Goal: Task Accomplishment & Management: Manage account settings

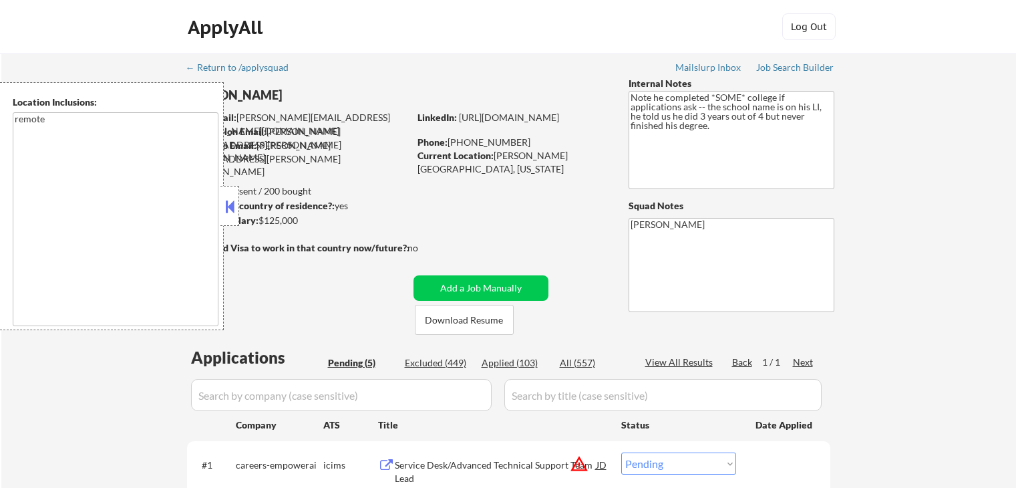
select select ""pending""
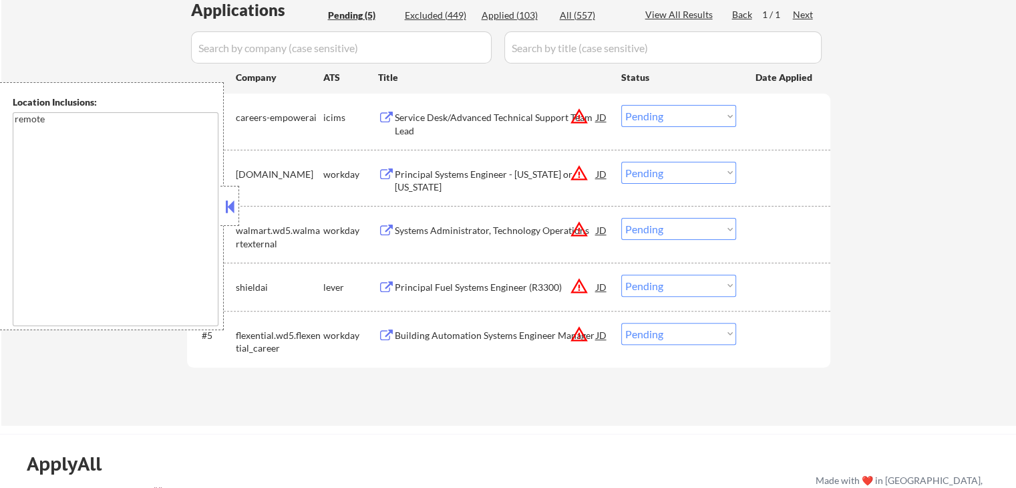
scroll to position [401, 0]
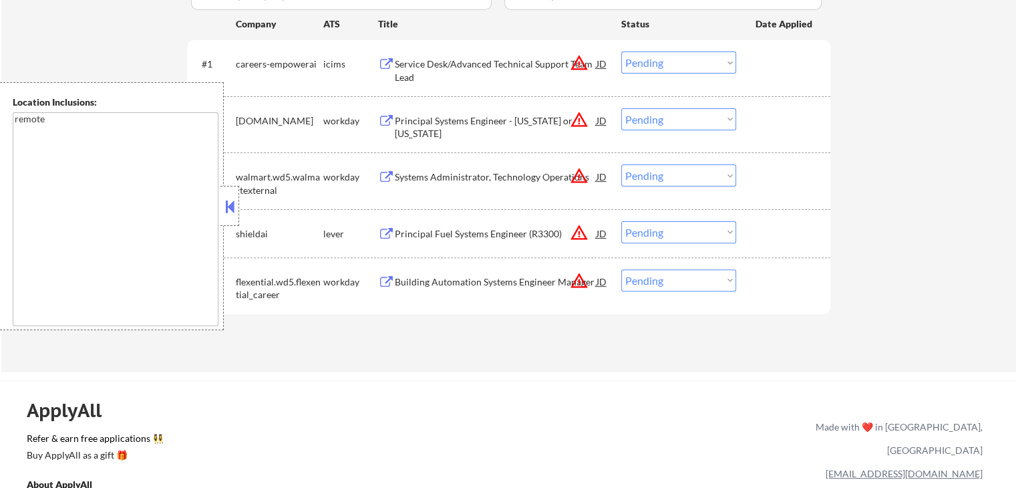
click at [408, 279] on div "Building Automation Systems Engineer Manager" at bounding box center [496, 281] width 202 height 13
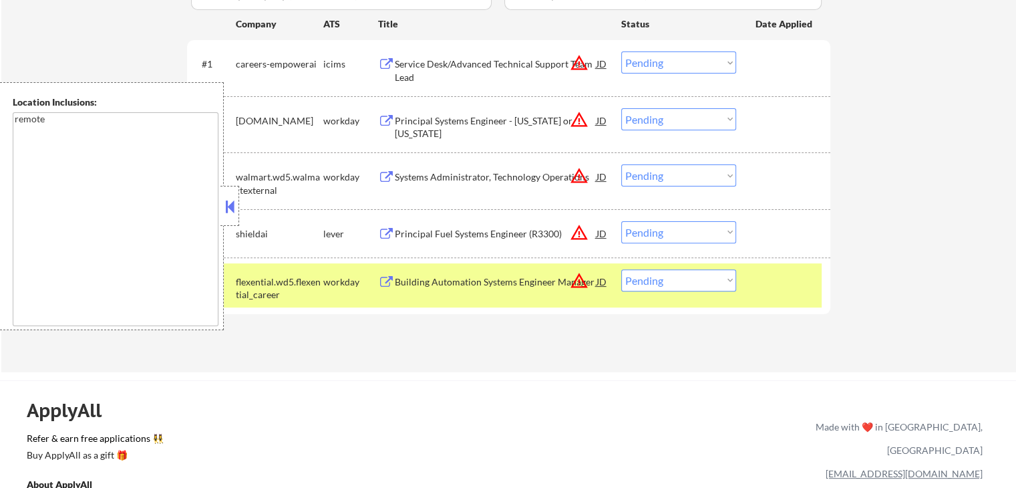
click at [400, 231] on div "Principal Fuel Systems Engineer (R3300)" at bounding box center [496, 233] width 202 height 13
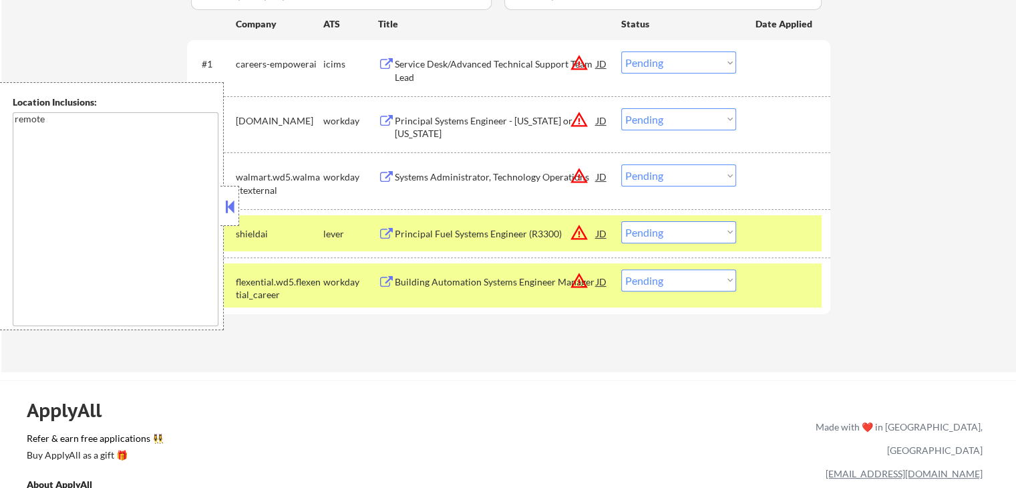
click at [407, 166] on div "Systems Administrator, Technology Operations" at bounding box center [496, 176] width 202 height 24
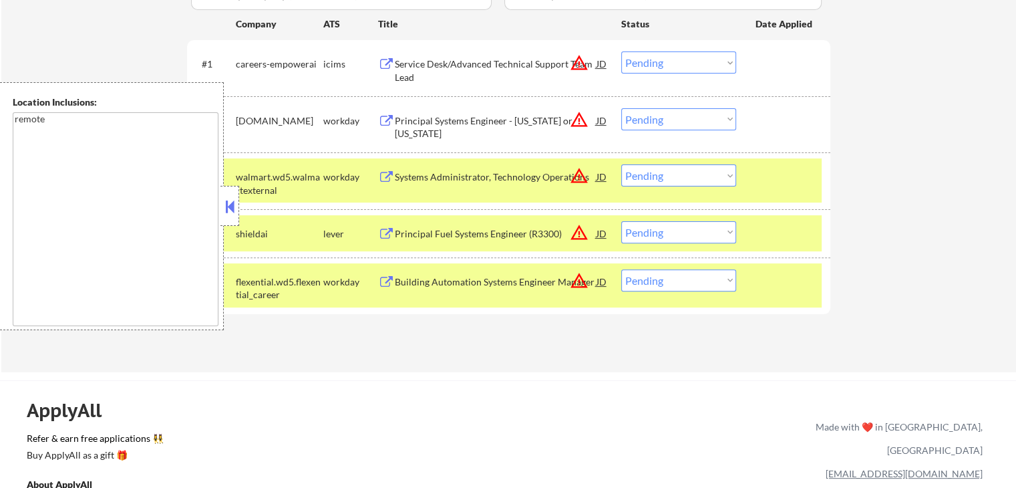
click at [404, 110] on div "Principal Systems Engineer - [US_STATE] or [US_STATE]" at bounding box center [496, 120] width 202 height 24
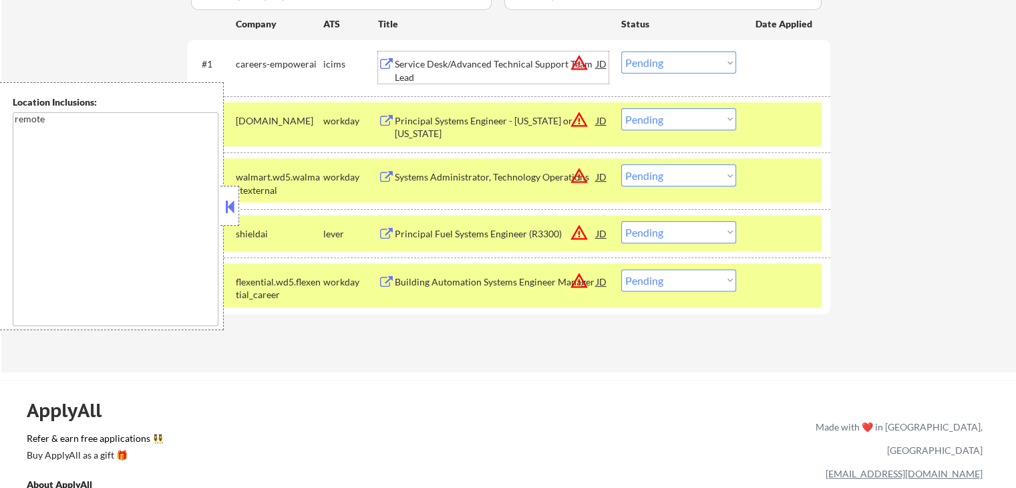
click at [420, 58] on div "Service Desk/Advanced Technical Support Team Lead" at bounding box center [496, 70] width 202 height 26
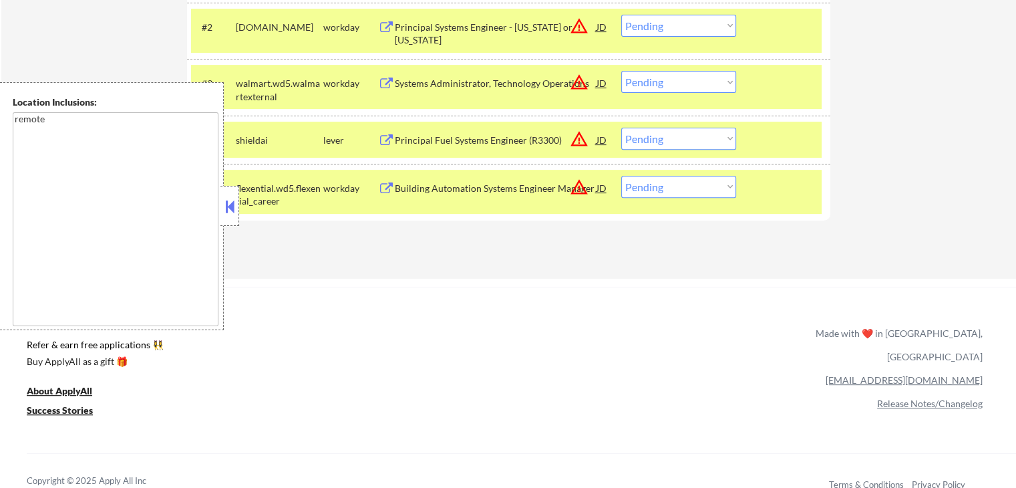
scroll to position [535, 0]
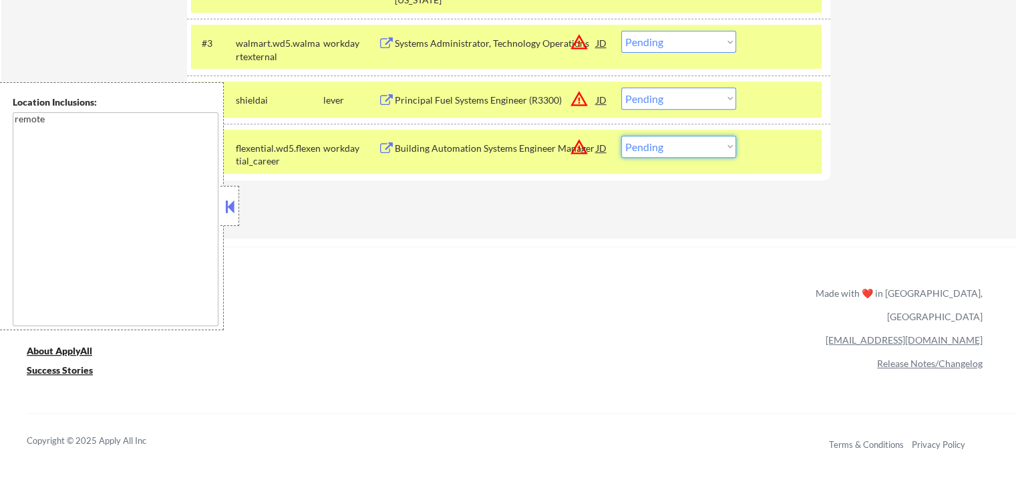
click at [664, 150] on select "Choose an option... Pending Applied Excluded (Questions) Excluded (Expired) Exc…" at bounding box center [678, 147] width 115 height 22
select select ""excluded__location_""
click at [621, 136] on select "Choose an option... Pending Applied Excluded (Questions) Excluded (Expired) Exc…" at bounding box center [678, 147] width 115 height 22
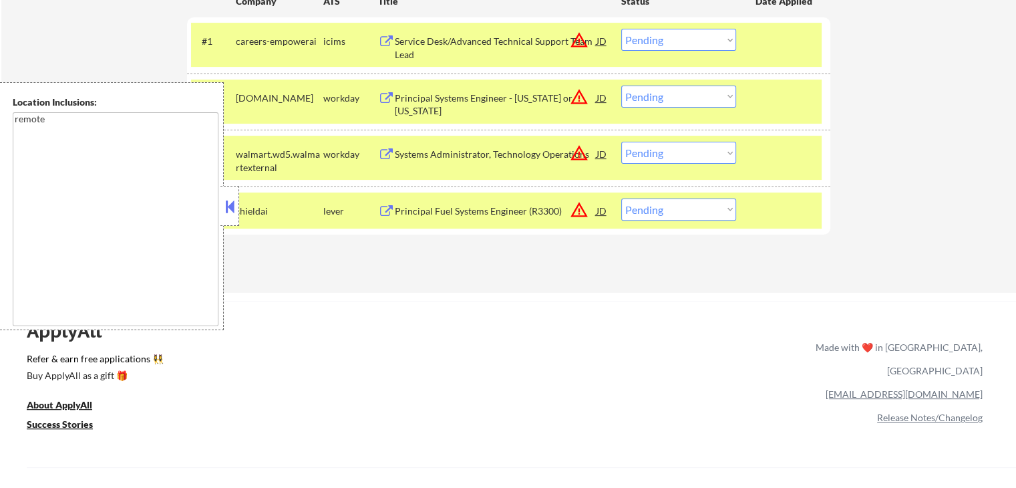
scroll to position [401, 0]
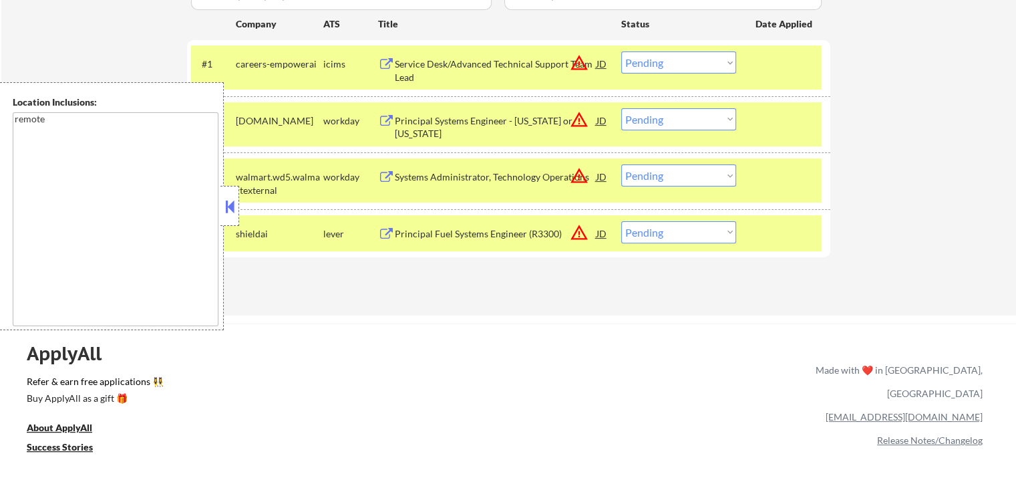
click at [671, 177] on select "Choose an option... Pending Applied Excluded (Questions) Excluded (Expired) Exc…" at bounding box center [678, 175] width 115 height 22
click at [621, 164] on select "Choose an option... Pending Applied Excluded (Questions) Excluded (Expired) Exc…" at bounding box center [678, 175] width 115 height 22
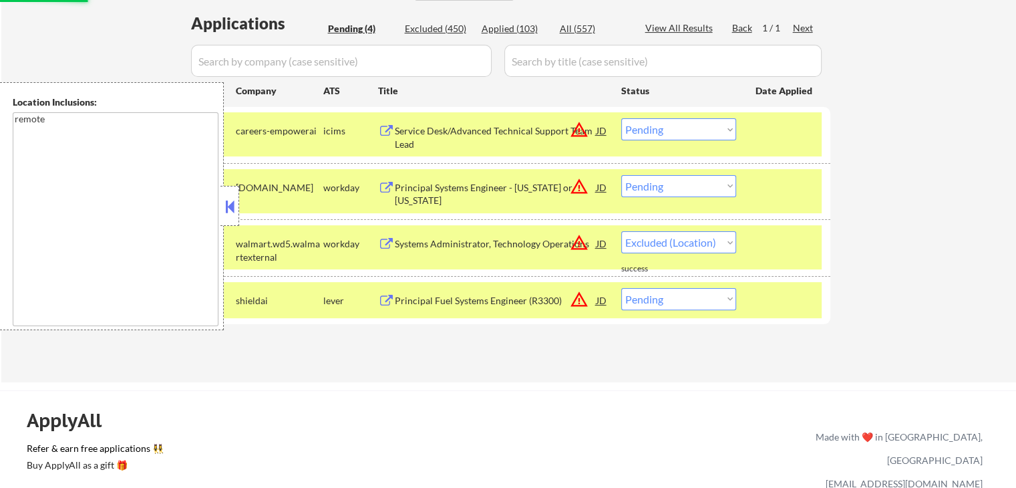
select select ""pending""
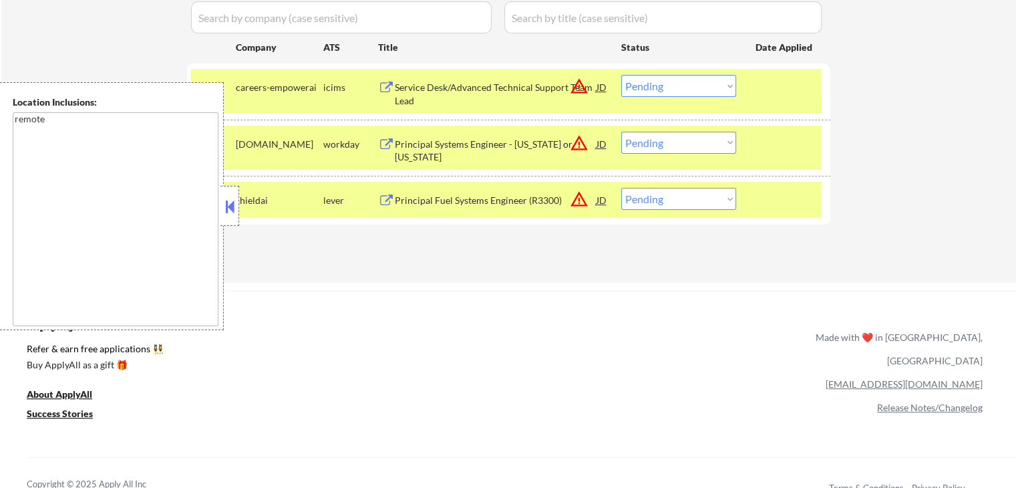
scroll to position [401, 0]
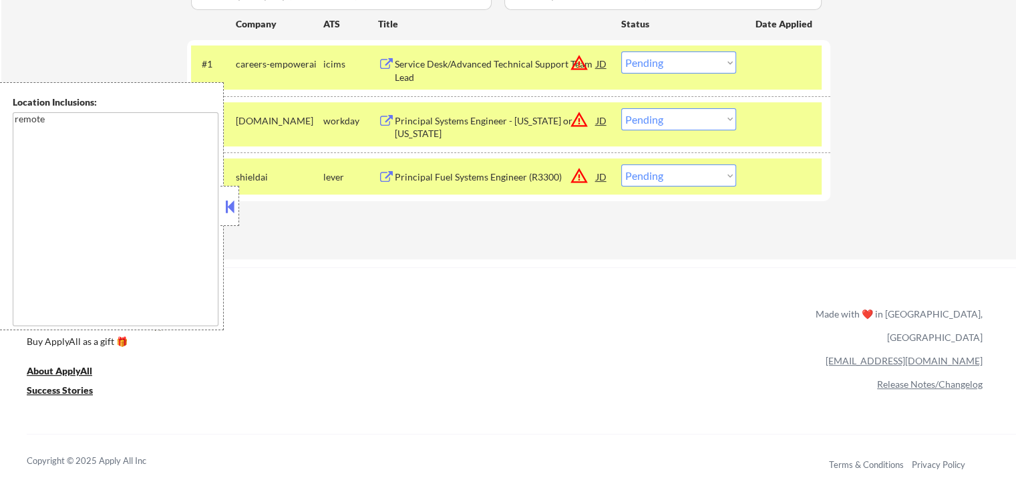
click at [682, 118] on select "Choose an option... Pending Applied Excluded (Questions) Excluded (Expired) Exc…" at bounding box center [678, 119] width 115 height 22
click at [621, 108] on select "Choose an option... Pending Applied Excluded (Questions) Excluded (Expired) Exc…" at bounding box center [678, 119] width 115 height 22
select select ""pending""
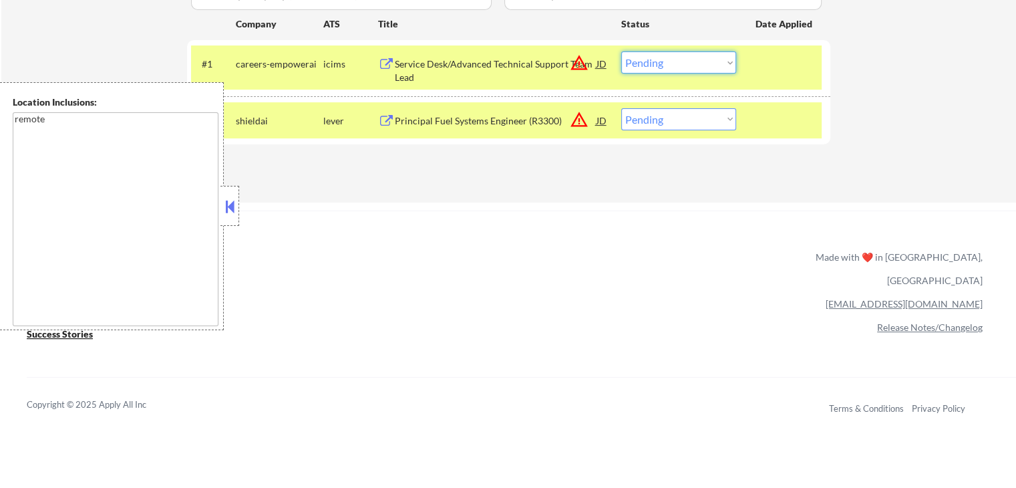
click at [665, 55] on select "Choose an option... Pending Applied Excluded (Questions) Excluded (Expired) Exc…" at bounding box center [678, 62] width 115 height 22
click at [621, 51] on select "Choose an option... Pending Applied Excluded (Questions) Excluded (Expired) Exc…" at bounding box center [678, 62] width 115 height 22
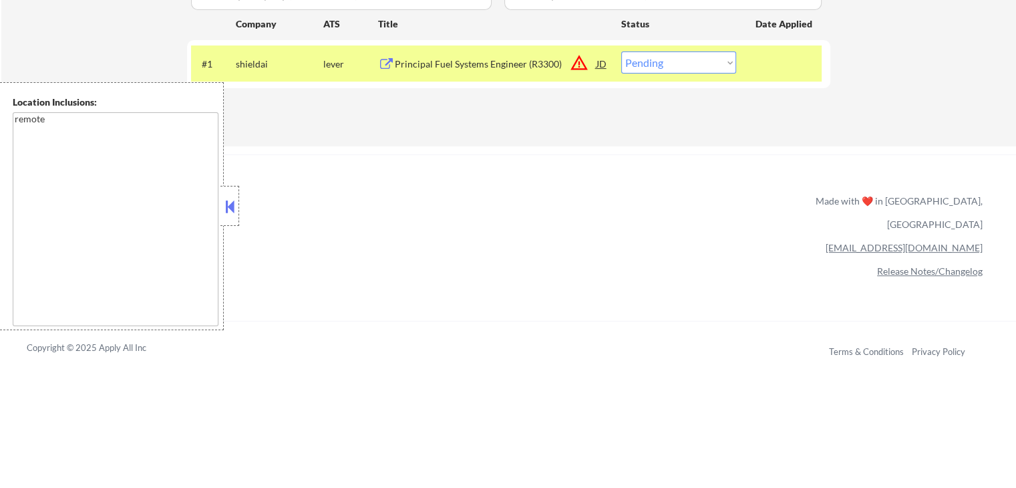
scroll to position [200, 0]
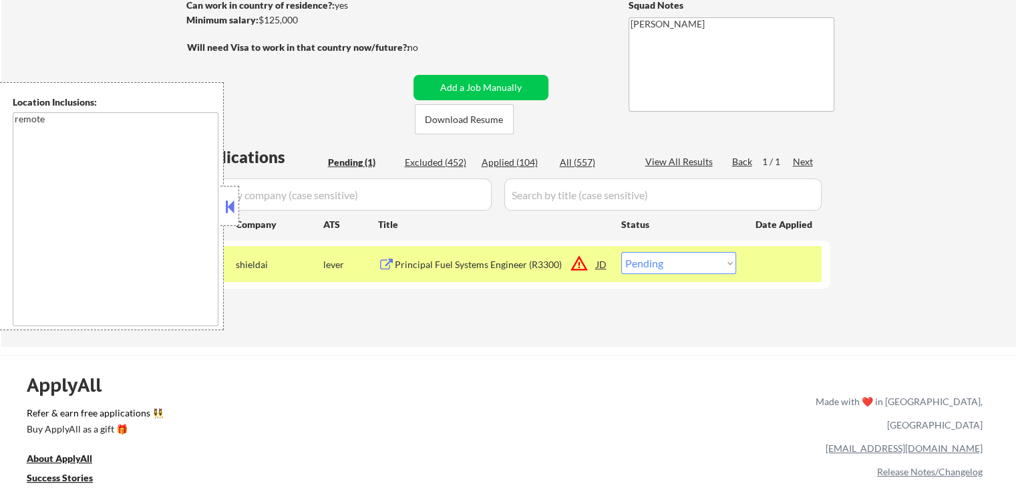
drag, startPoint x: 394, startPoint y: 265, endPoint x: 476, endPoint y: 334, distance: 107.6
click at [476, 334] on div "← Return to /applysquad Mailslurp Inbox Job Search Builder [PERSON_NAME] User E…" at bounding box center [509, 94] width 667 height 483
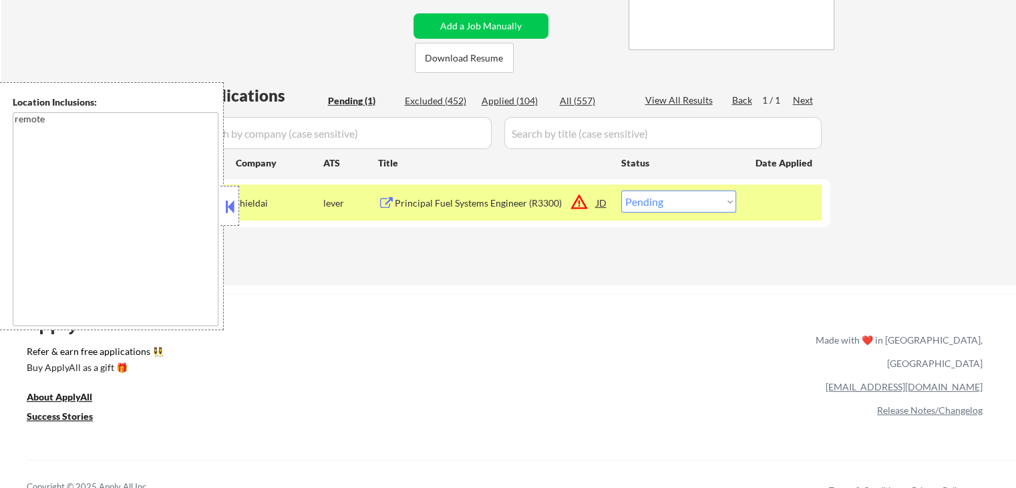
scroll to position [334, 0]
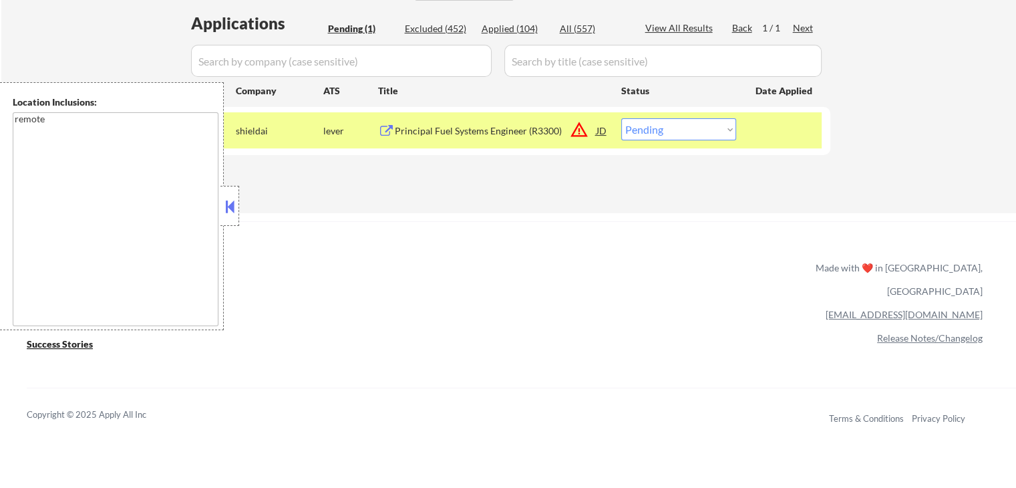
click at [671, 129] on select "Choose an option... Pending Applied Excluded (Questions) Excluded (Expired) Exc…" at bounding box center [678, 129] width 115 height 22
select select ""applied""
click at [621, 118] on select "Choose an option... Pending Applied Excluded (Questions) Excluded (Expired) Exc…" at bounding box center [678, 129] width 115 height 22
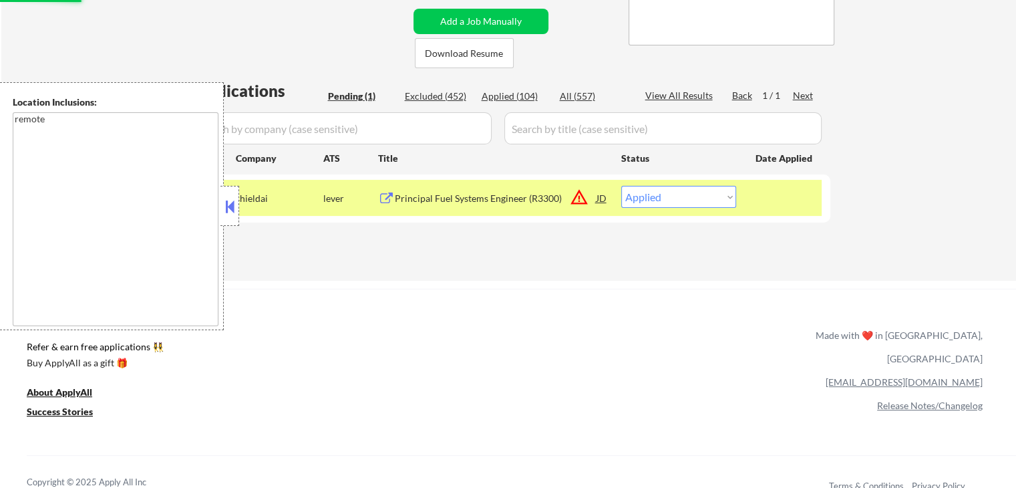
scroll to position [200, 0]
